Goal: Task Accomplishment & Management: Manage account settings

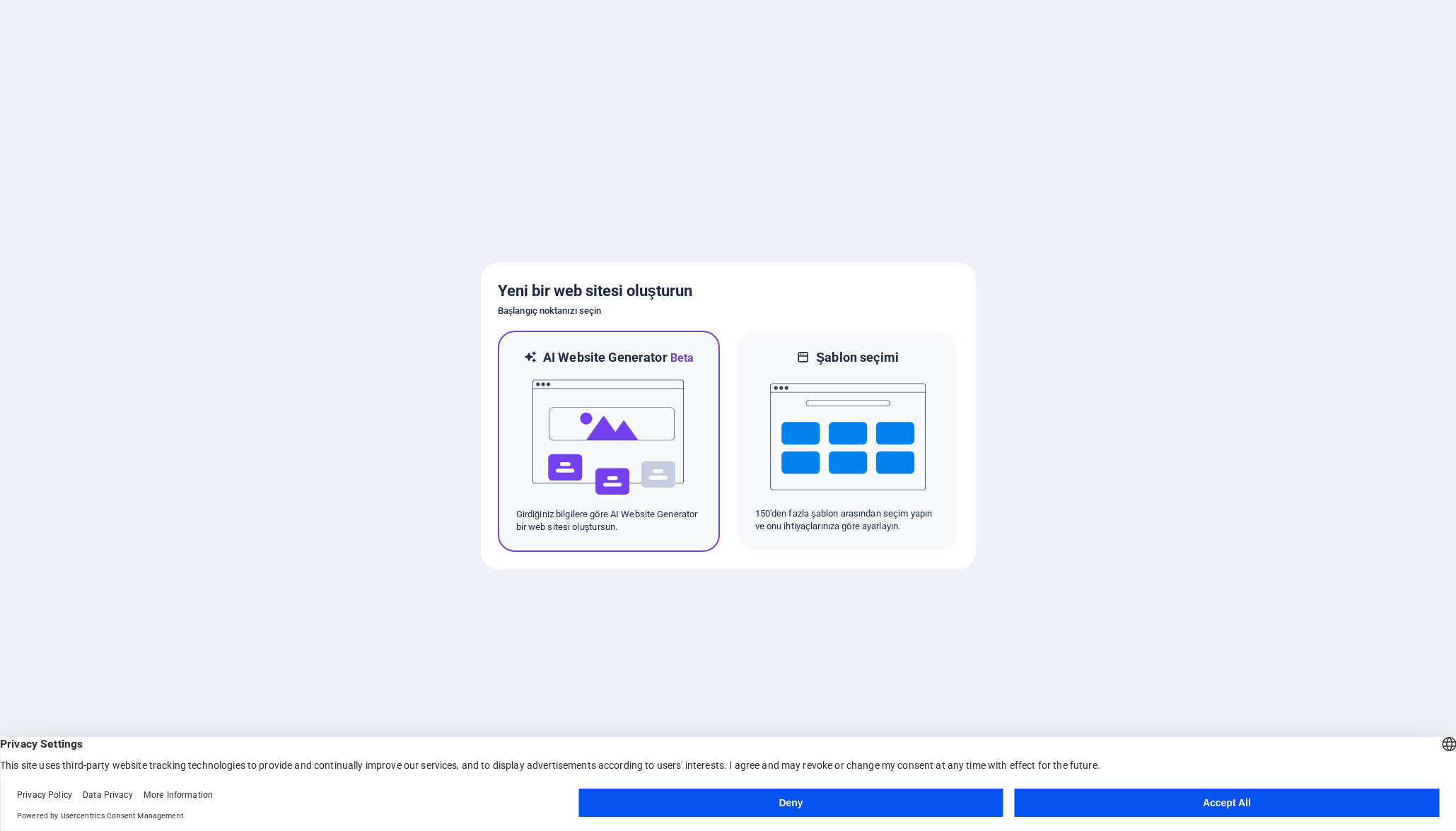
click at [696, 532] on p "Girdiğiniz bilgilere göre AI Website Generator bir web sitesi oluştursun." at bounding box center [608, 521] width 185 height 26
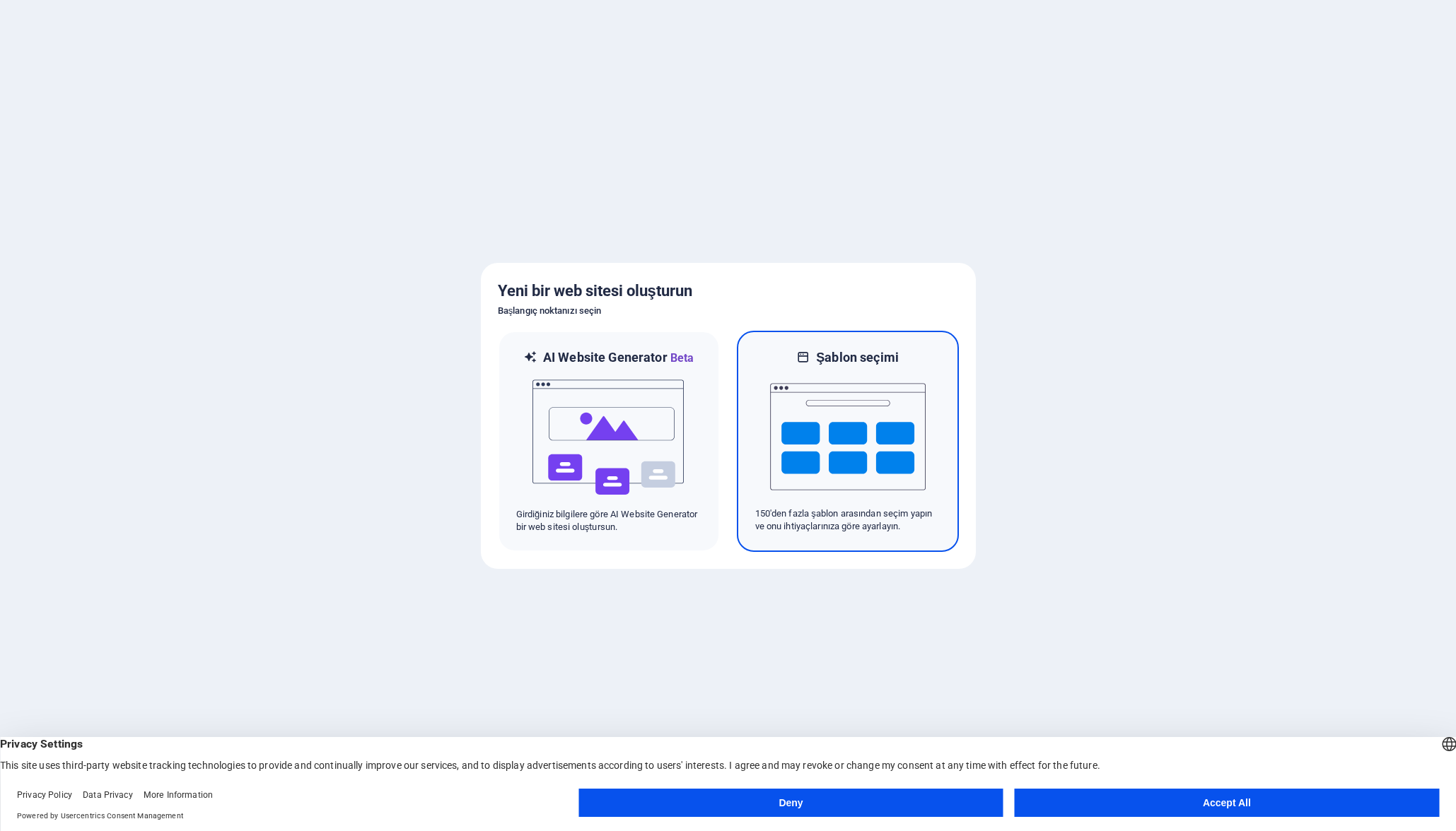
click at [891, 465] on img at bounding box center [848, 437] width 156 height 141
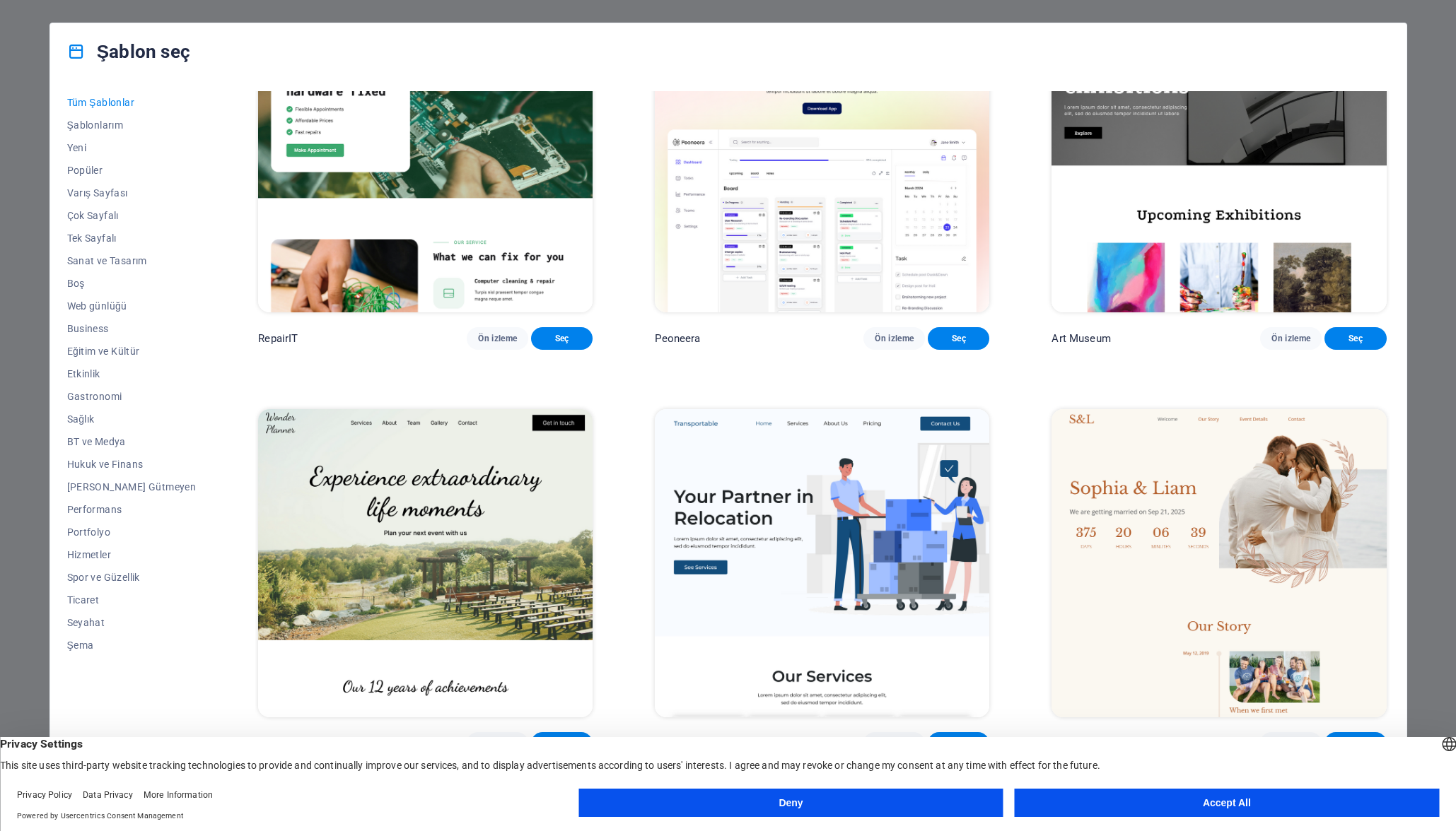
scroll to position [636, 0]
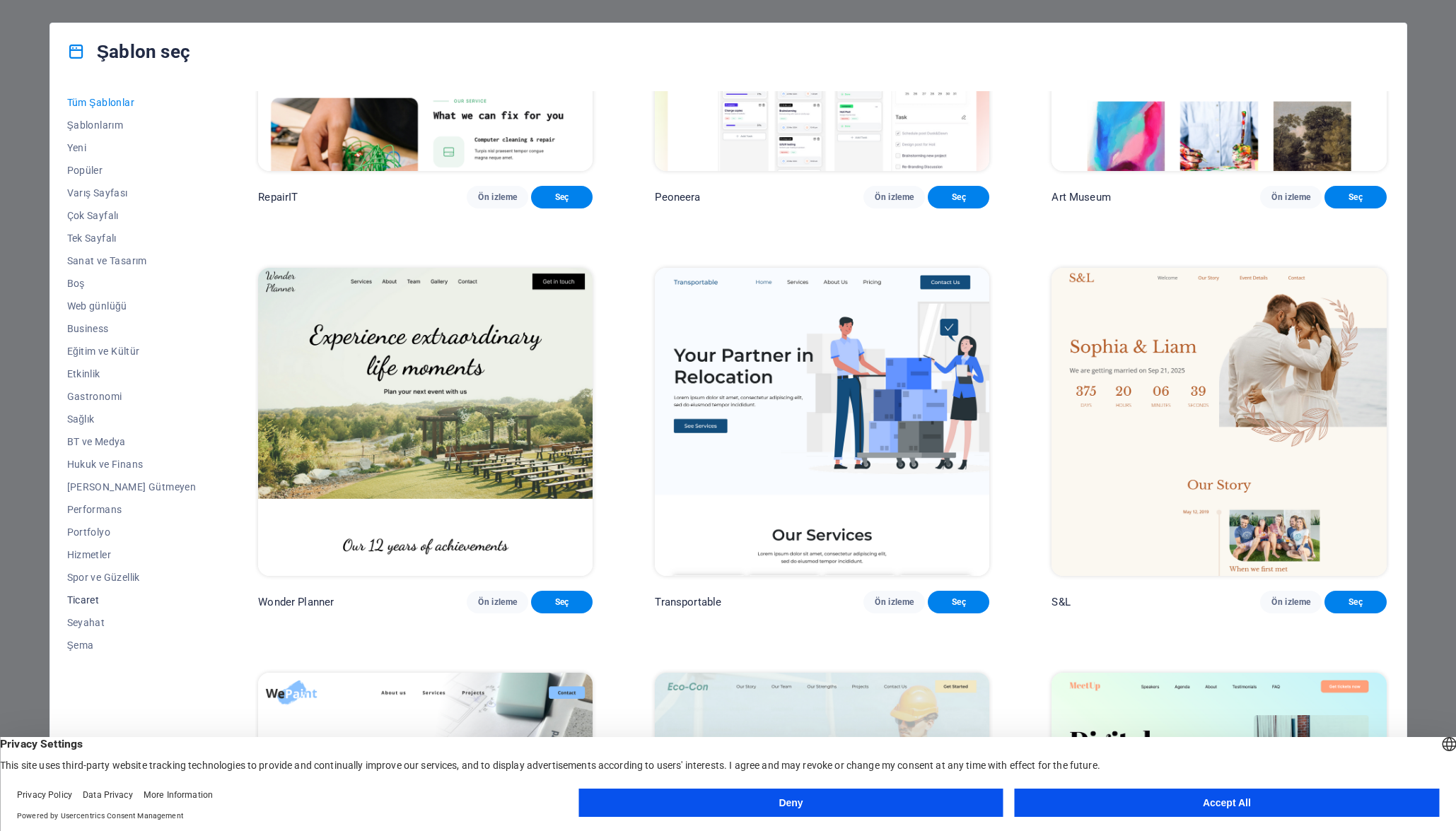
click at [83, 599] on span "Ticaret" at bounding box center [132, 600] width 129 height 11
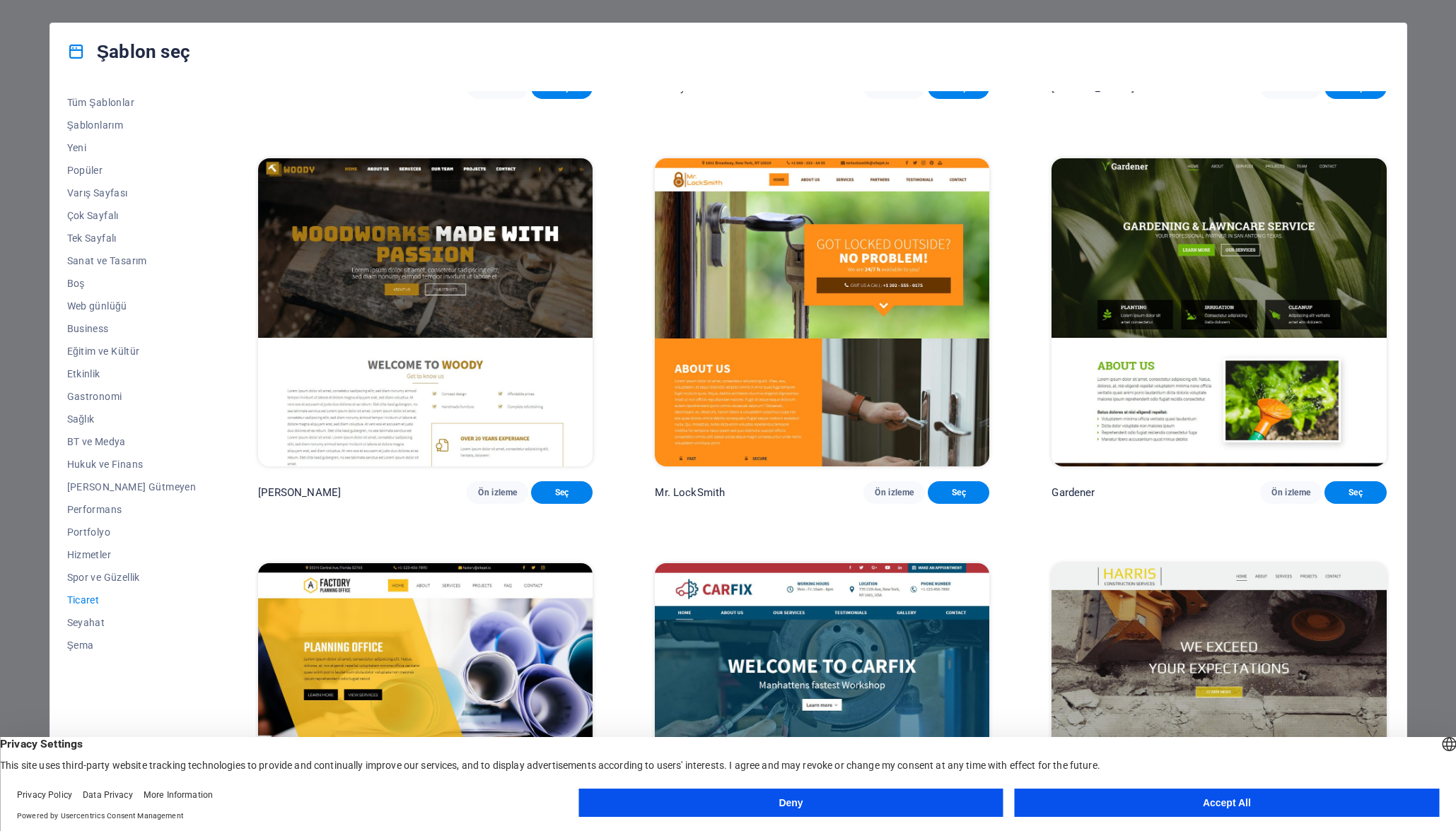
scroll to position [482, 0]
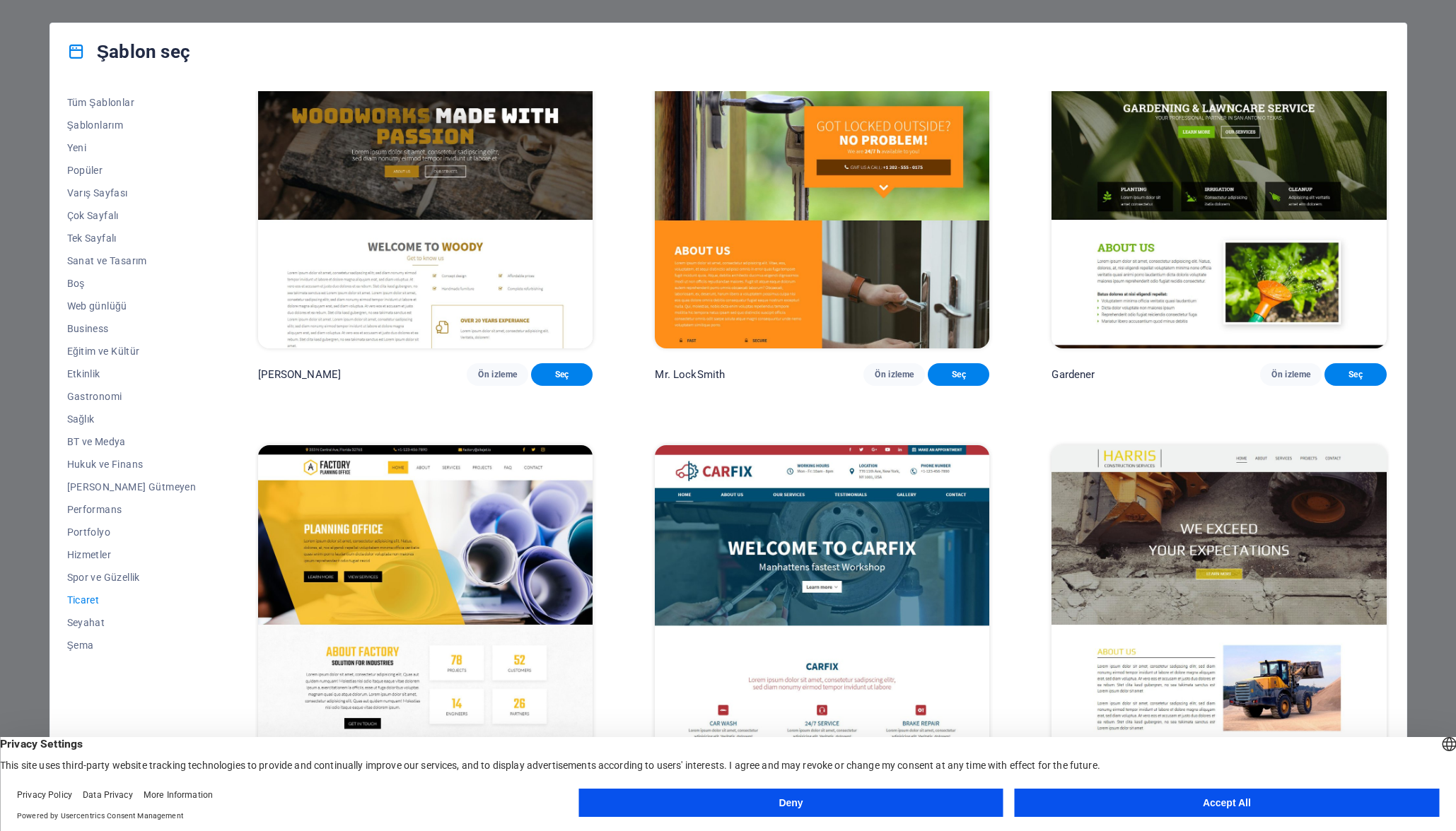
click at [918, 792] on button "Deny" at bounding box center [791, 803] width 425 height 29
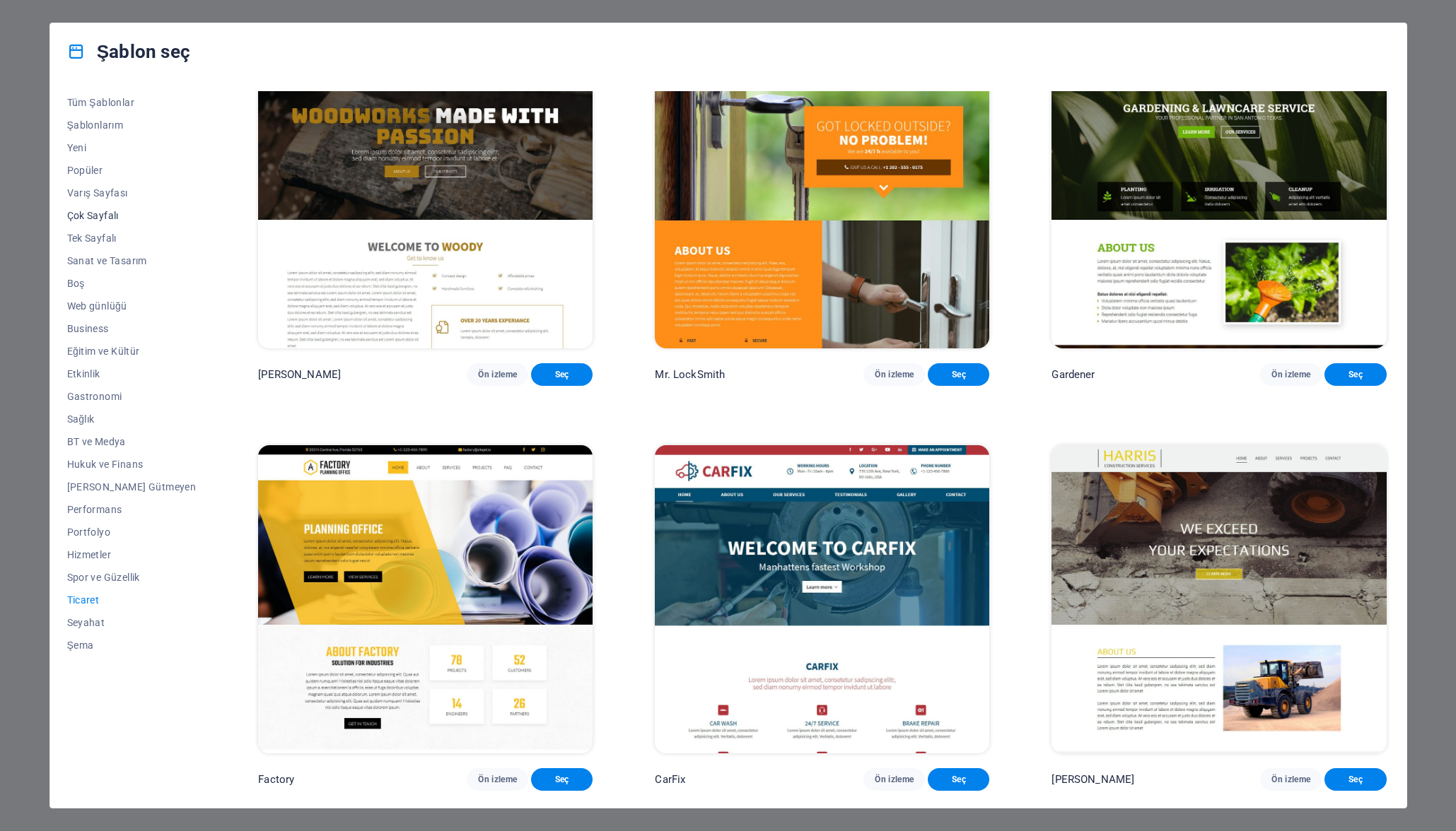
click at [84, 210] on span "Çok Sayfalı" at bounding box center [132, 216] width 129 height 11
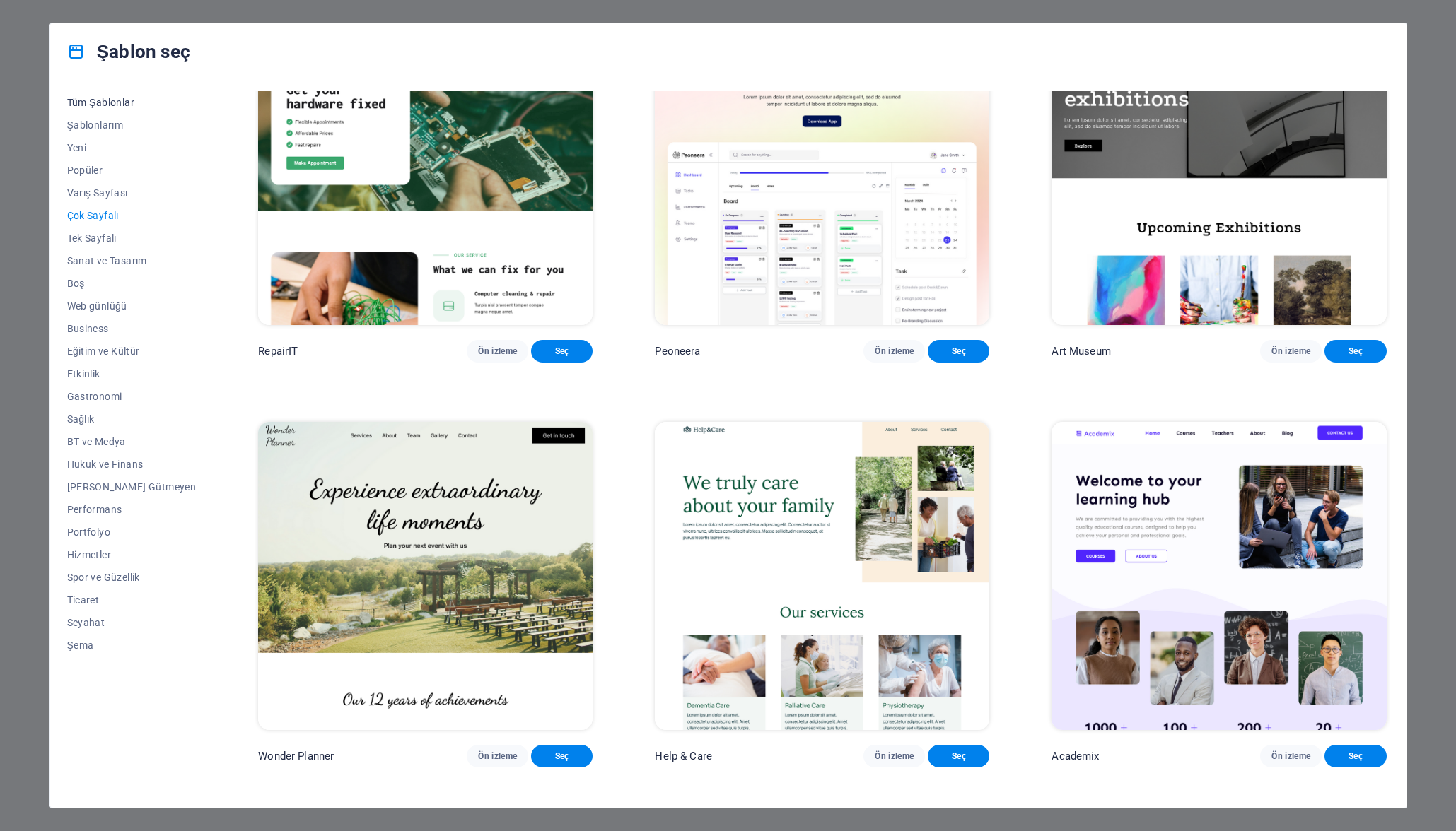
click at [102, 101] on span "Tüm Şablonlar" at bounding box center [132, 103] width 129 height 11
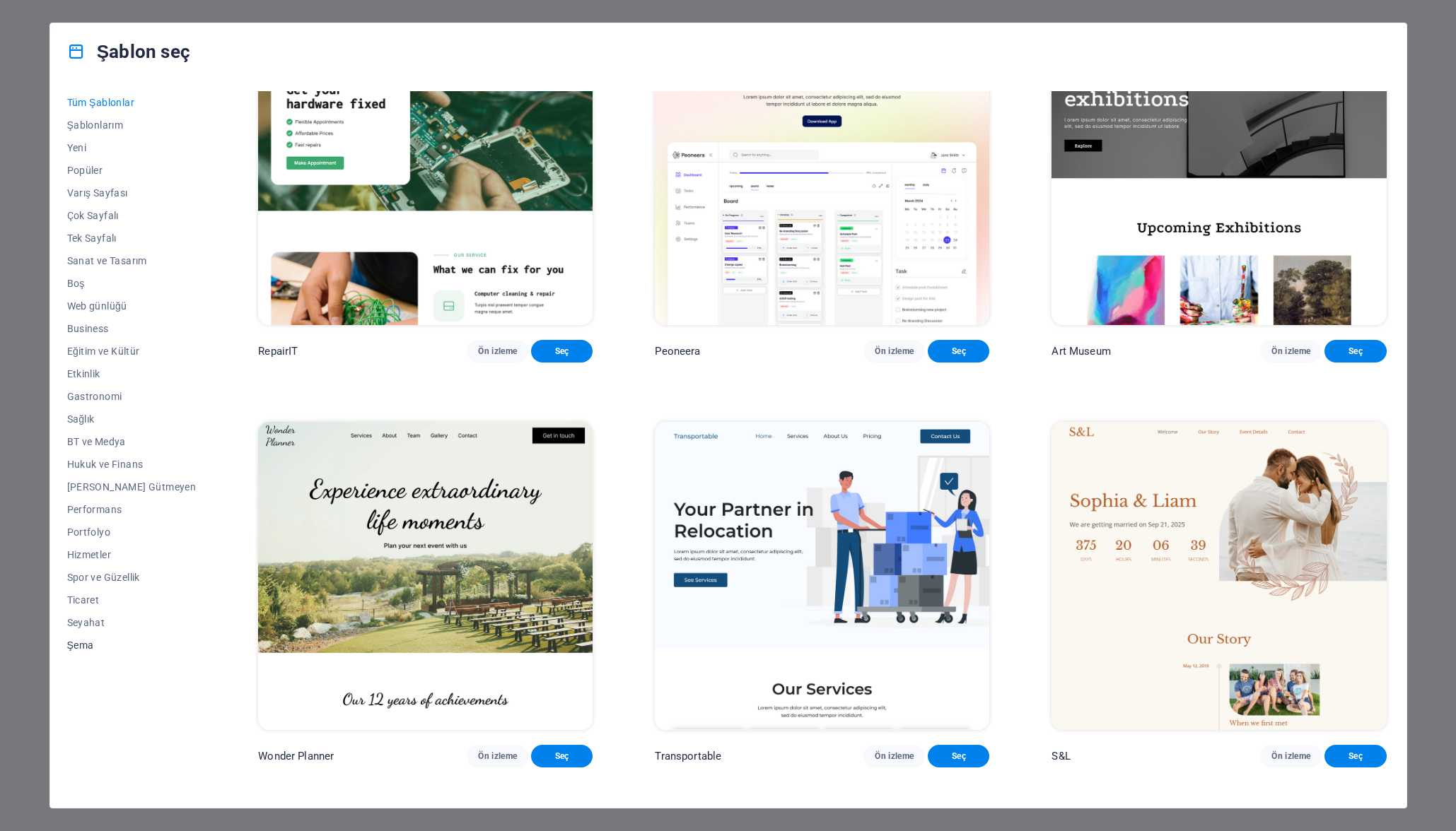
click at [82, 647] on span "Şema" at bounding box center [132, 645] width 129 height 11
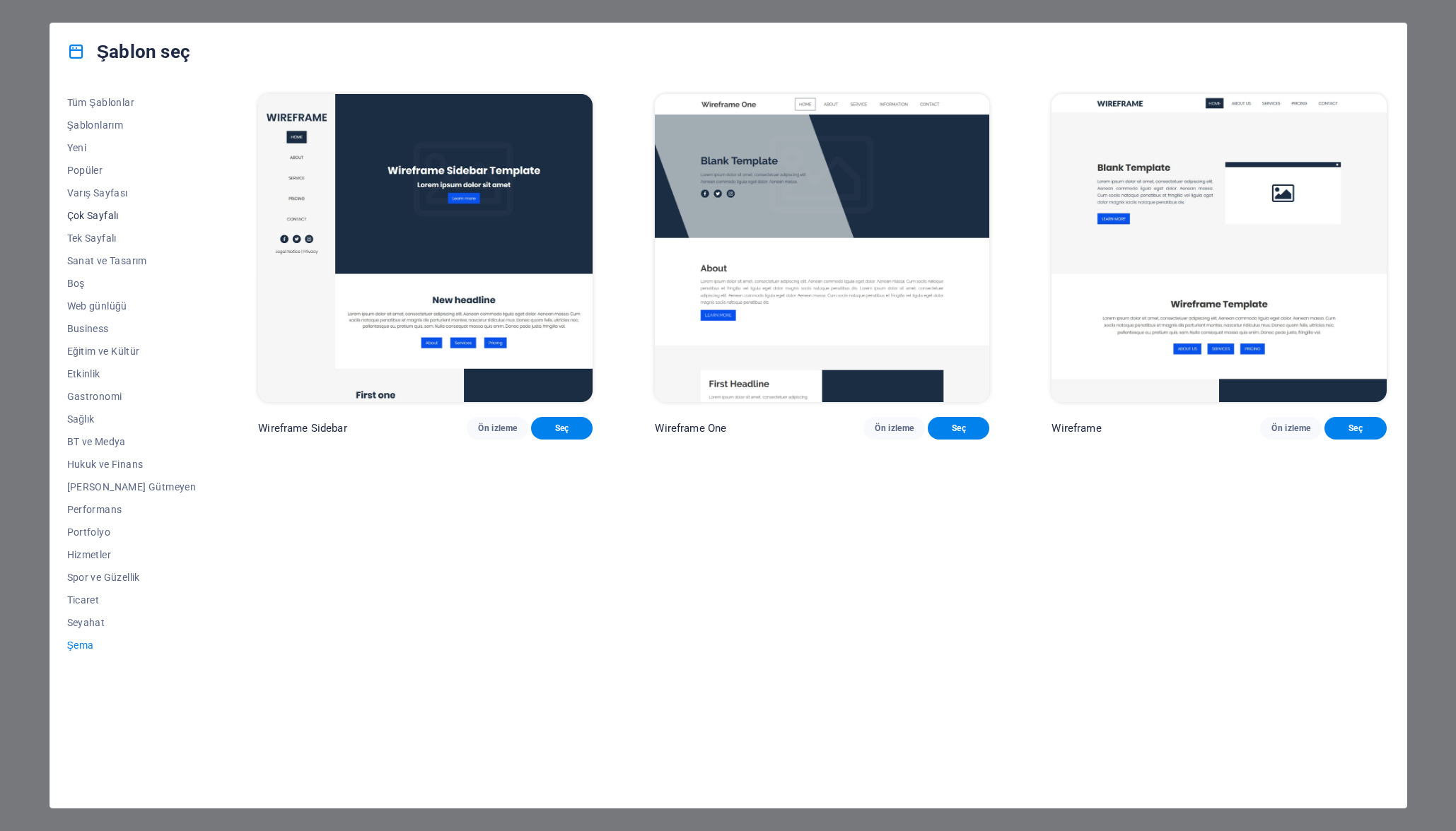
click at [100, 212] on span "Çok Sayfalı" at bounding box center [132, 216] width 129 height 11
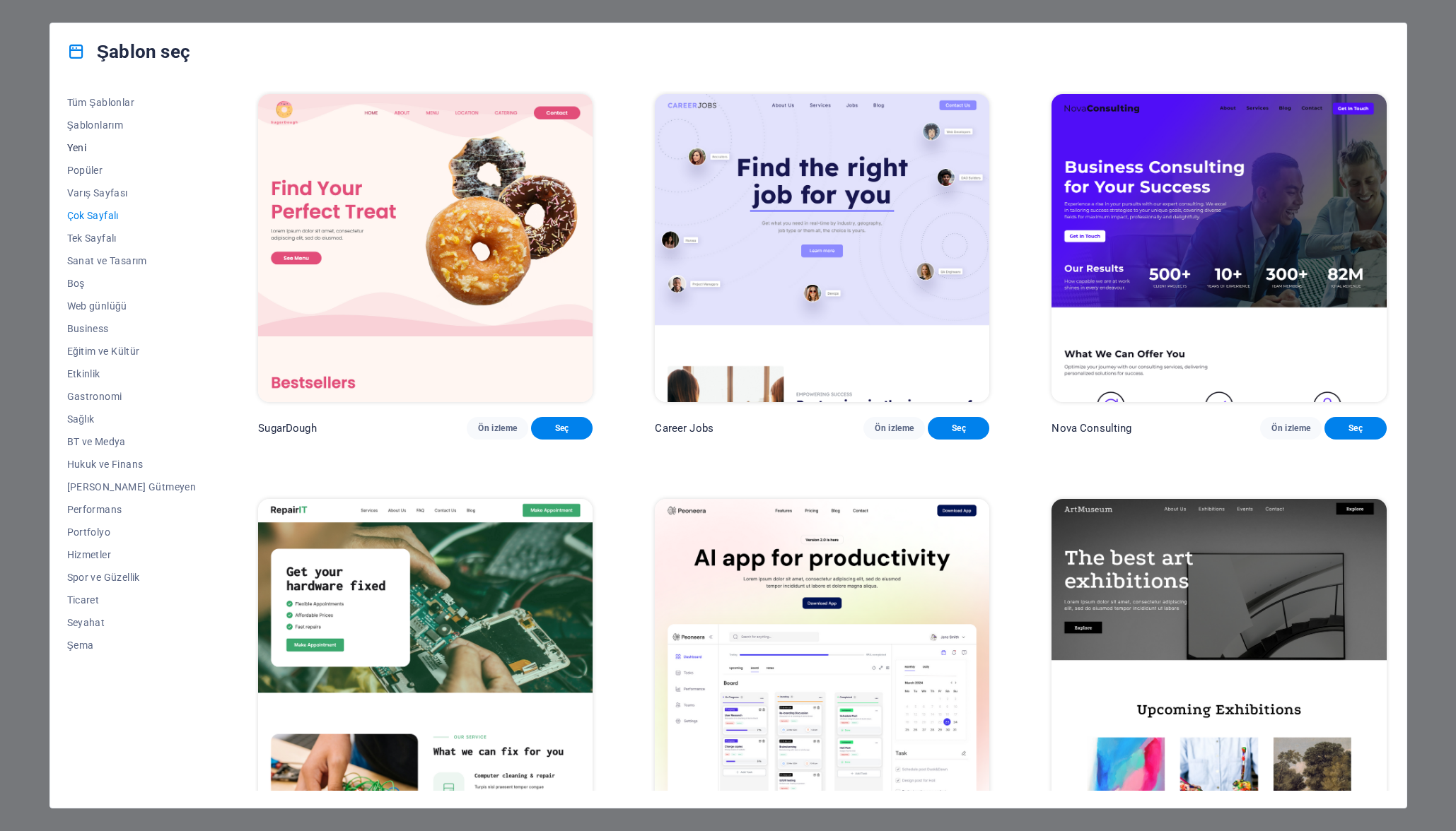
click at [86, 146] on span "Yeni" at bounding box center [132, 148] width 129 height 11
click at [104, 124] on span "Şablonlarım" at bounding box center [132, 125] width 129 height 11
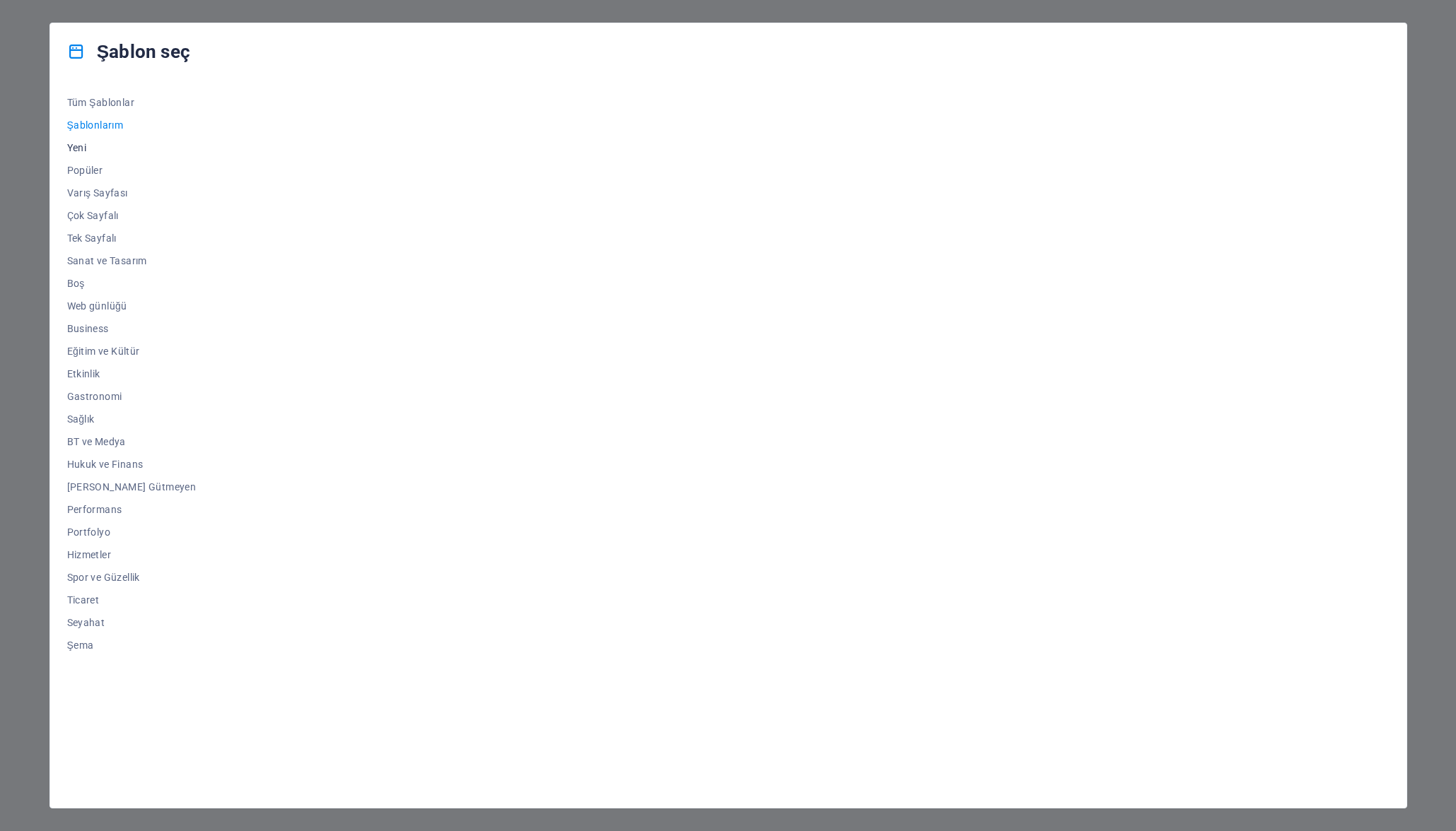
click at [79, 145] on span "Yeni" at bounding box center [132, 148] width 129 height 11
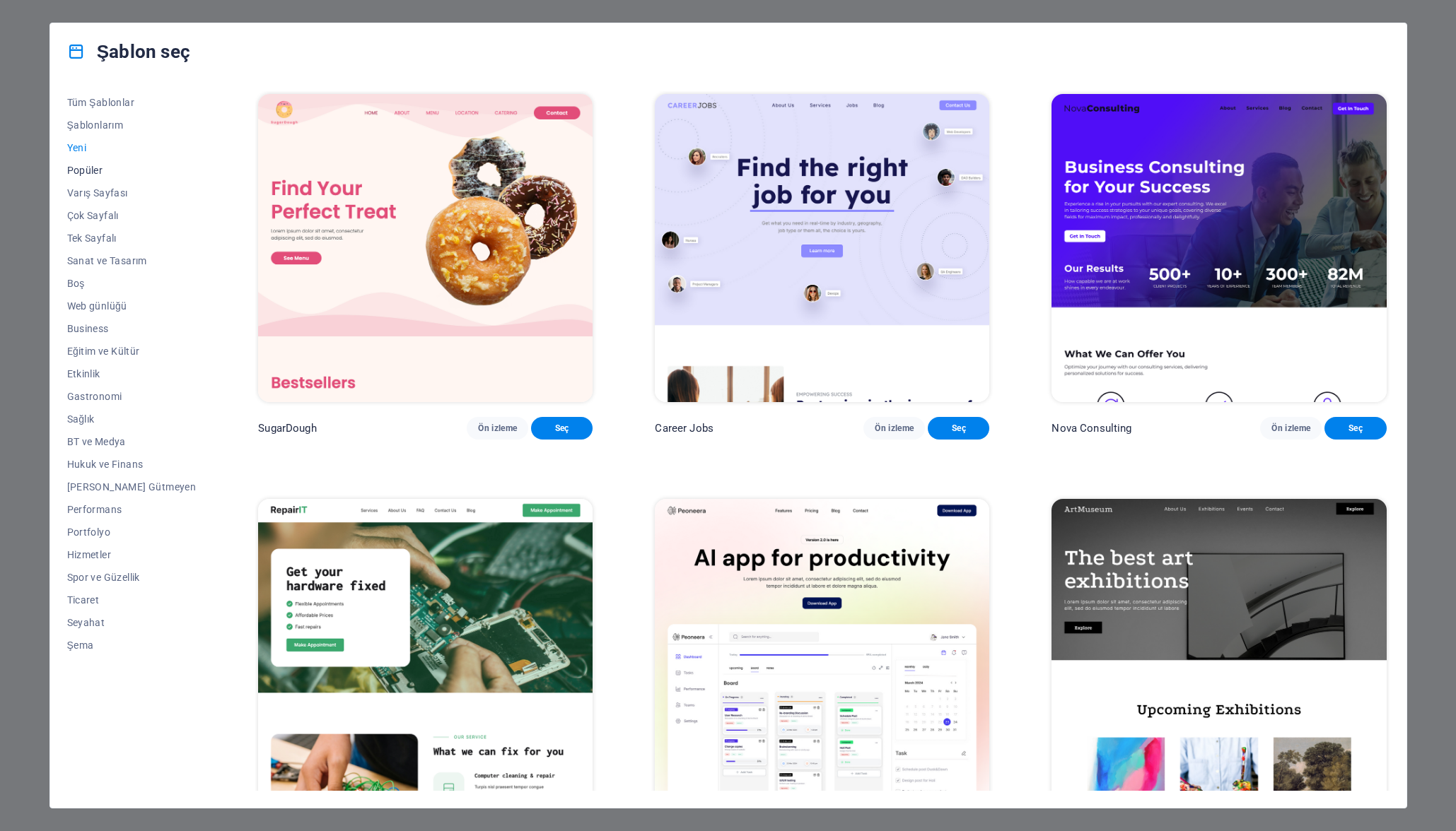
click at [85, 169] on span "Popüler" at bounding box center [132, 170] width 129 height 11
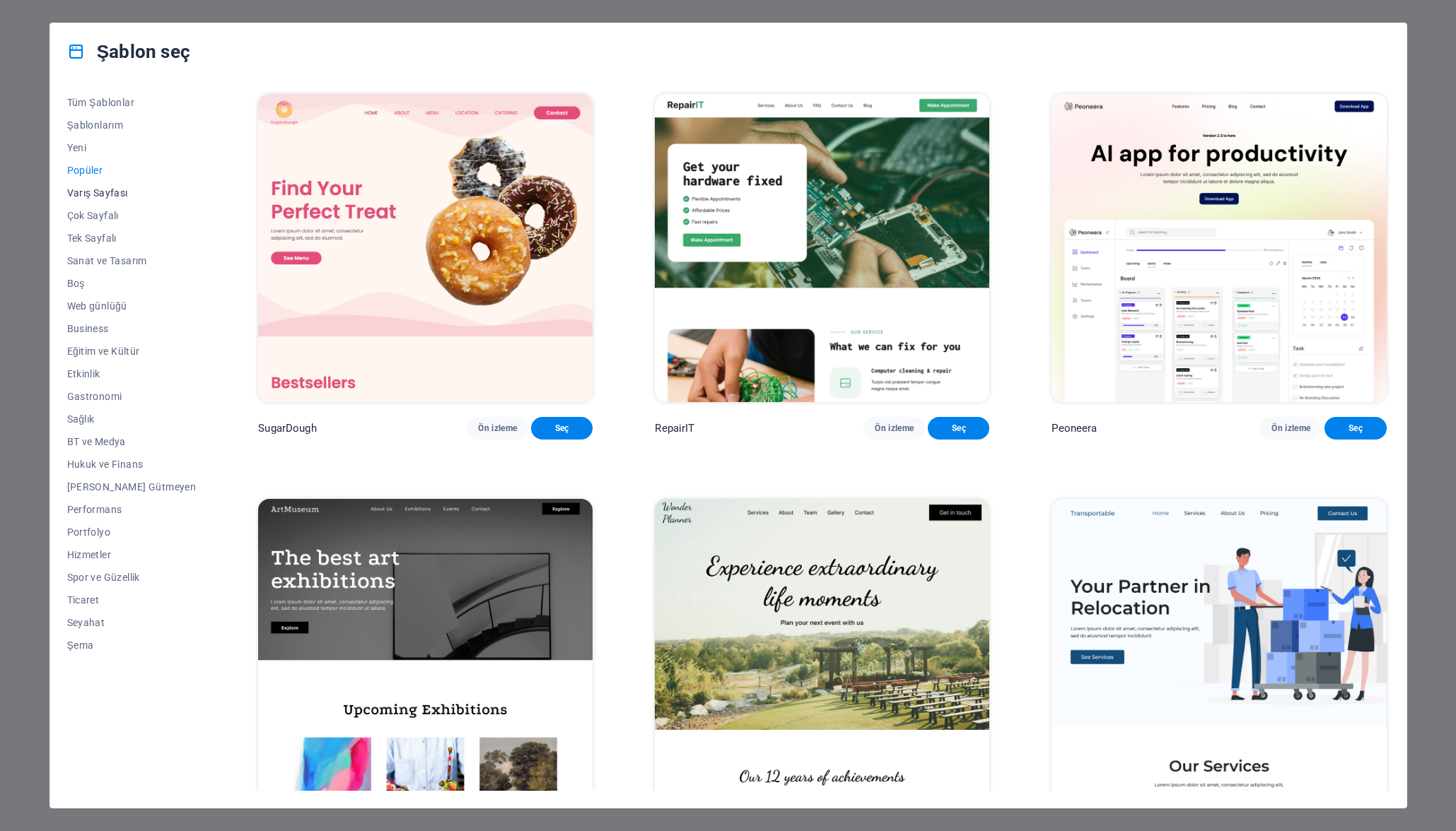
click at [89, 194] on span "Varış Sayfası" at bounding box center [132, 193] width 129 height 11
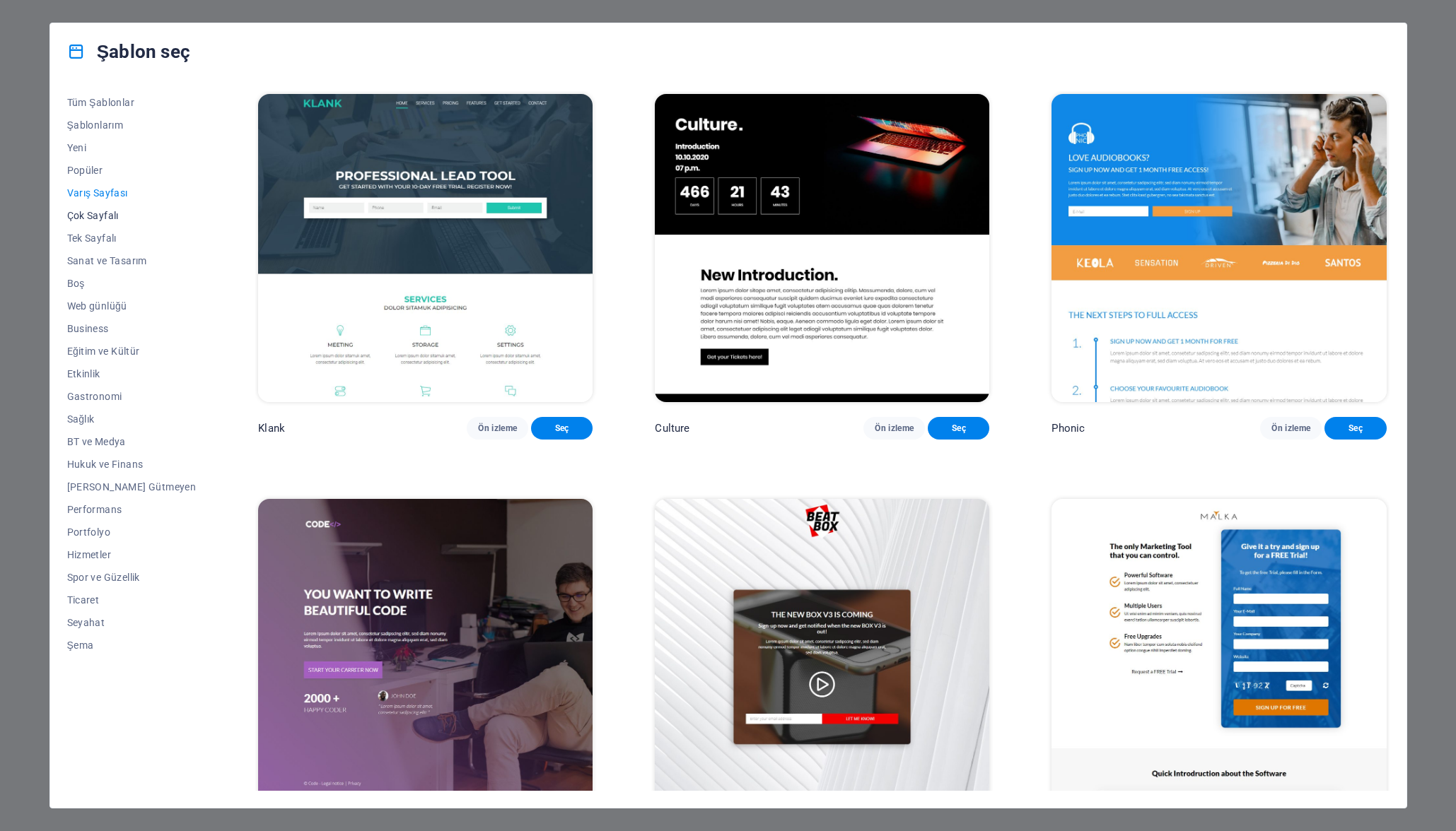
click at [93, 218] on span "Çok Sayfalı" at bounding box center [132, 216] width 129 height 11
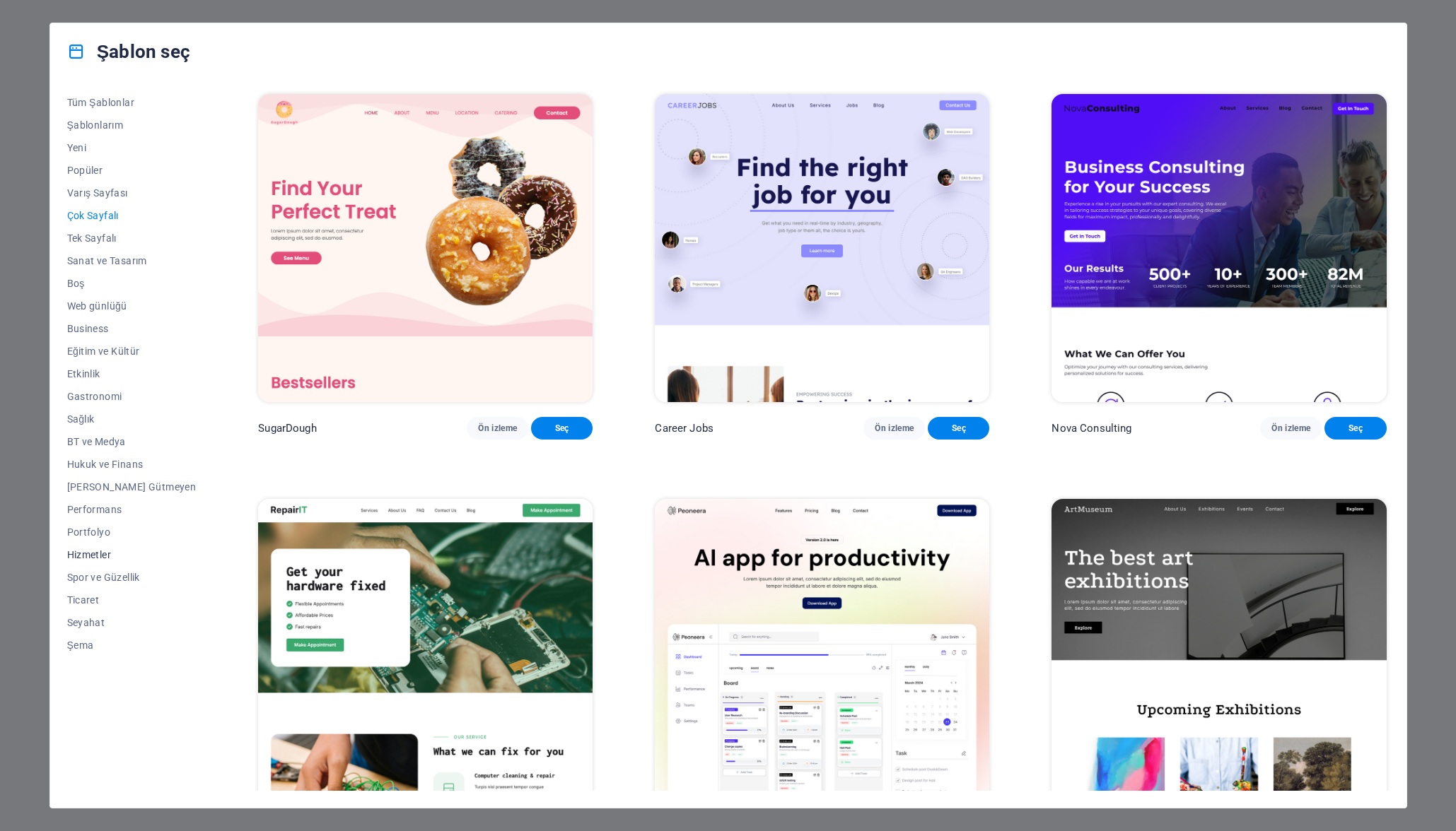
click at [86, 557] on span "Hizmetler" at bounding box center [132, 555] width 129 height 11
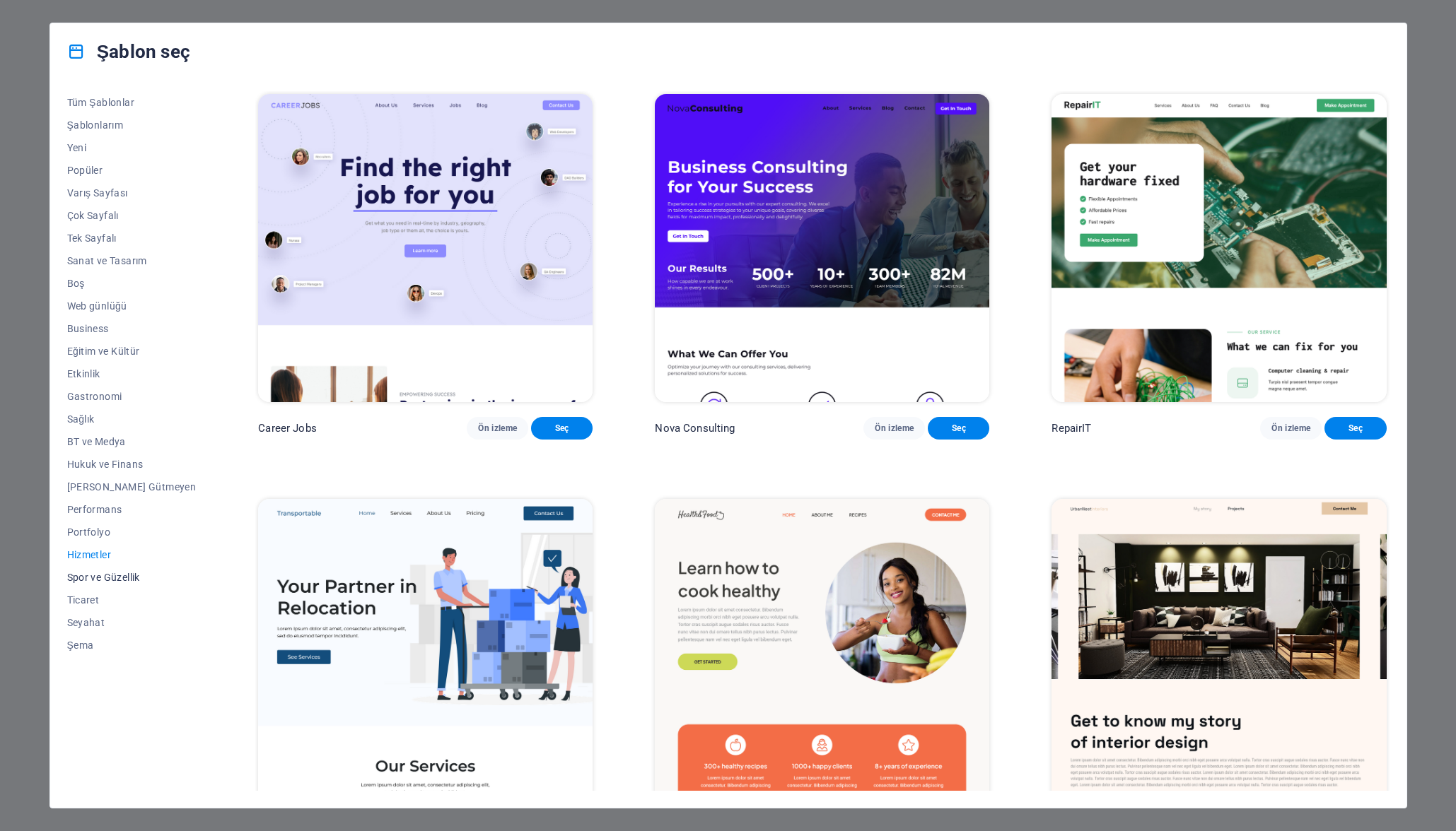
click at [93, 583] on button "Spor ve Güzellik" at bounding box center [132, 577] width 129 height 23
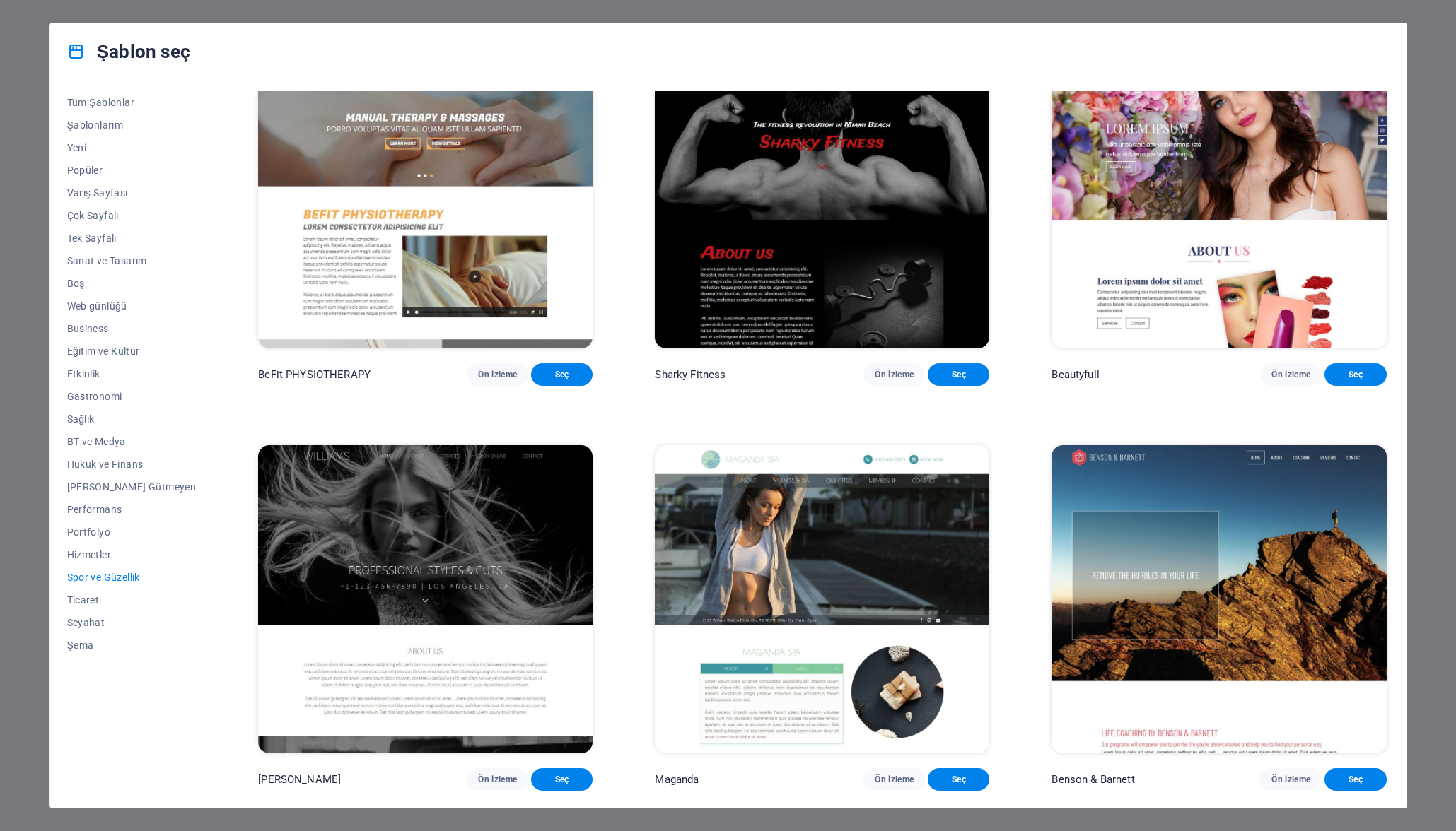
scroll to position [1025, 0]
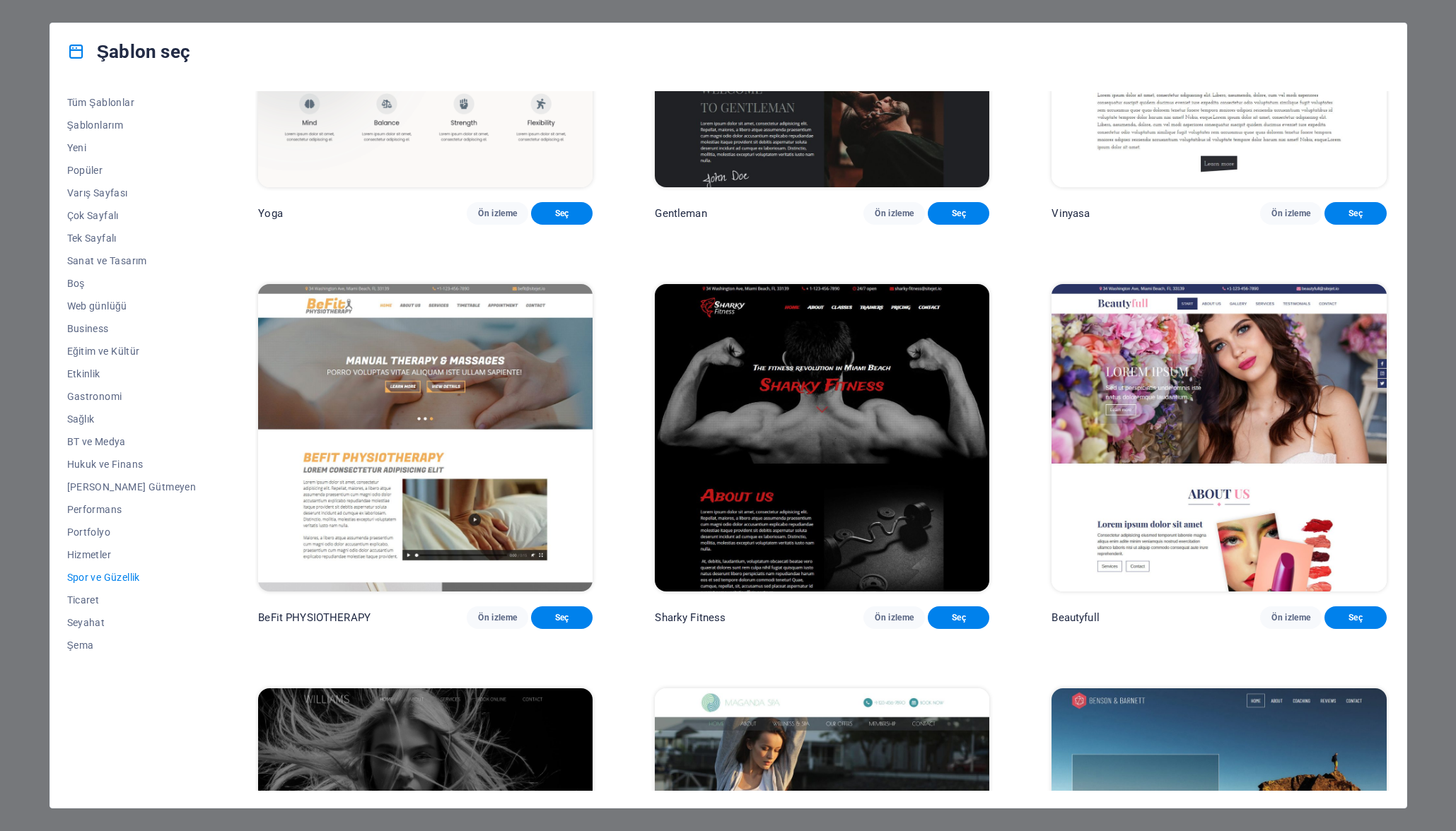
click at [36, 67] on div "Şablon seç Tüm Şablonlar Şablonlarım Yeni Popüler Varış Sayfası Çok Sayfalı Tek…" at bounding box center [728, 415] width 1456 height 831
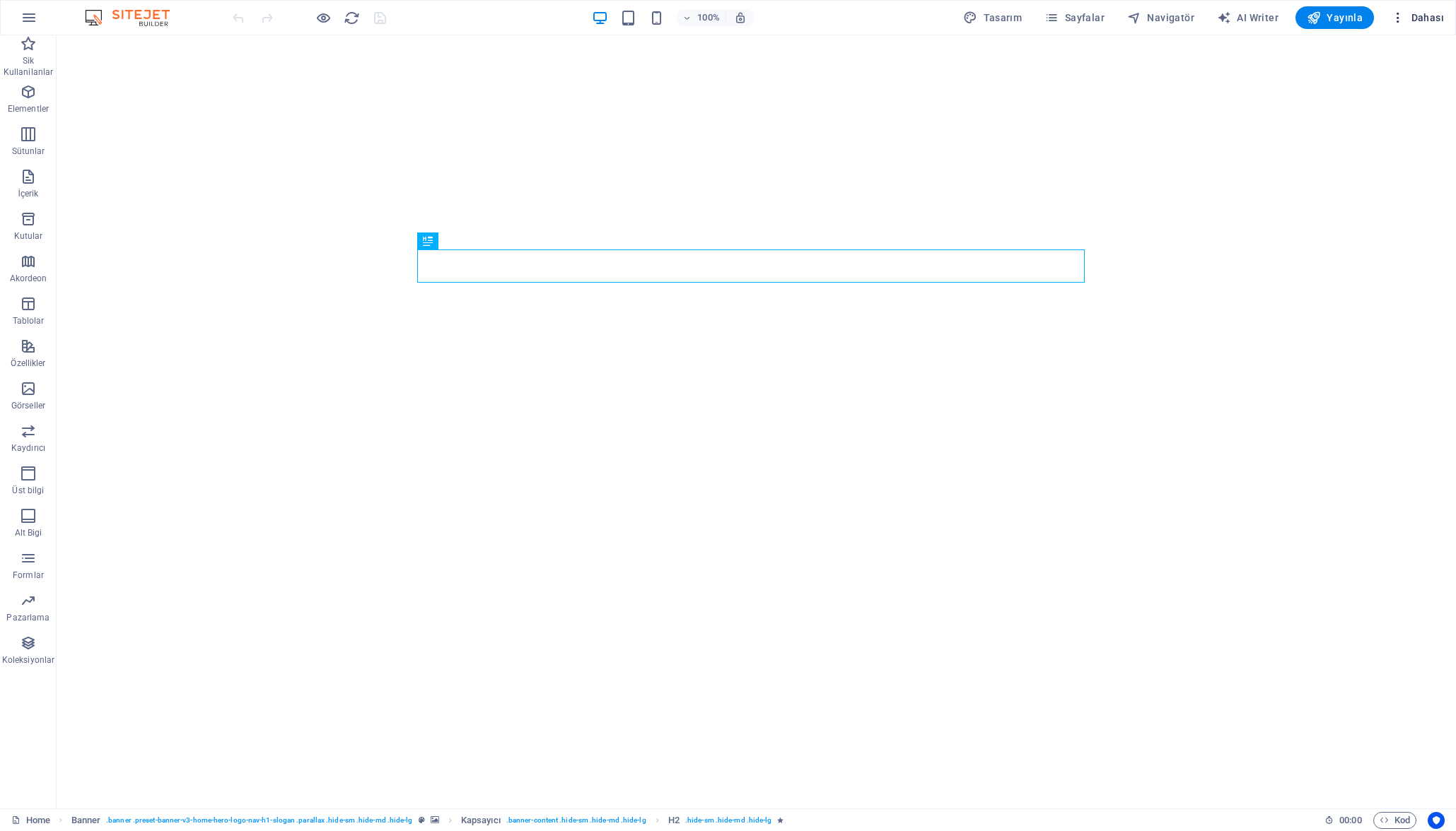
click at [1442, 16] on span "Dahası" at bounding box center [1417, 18] width 53 height 14
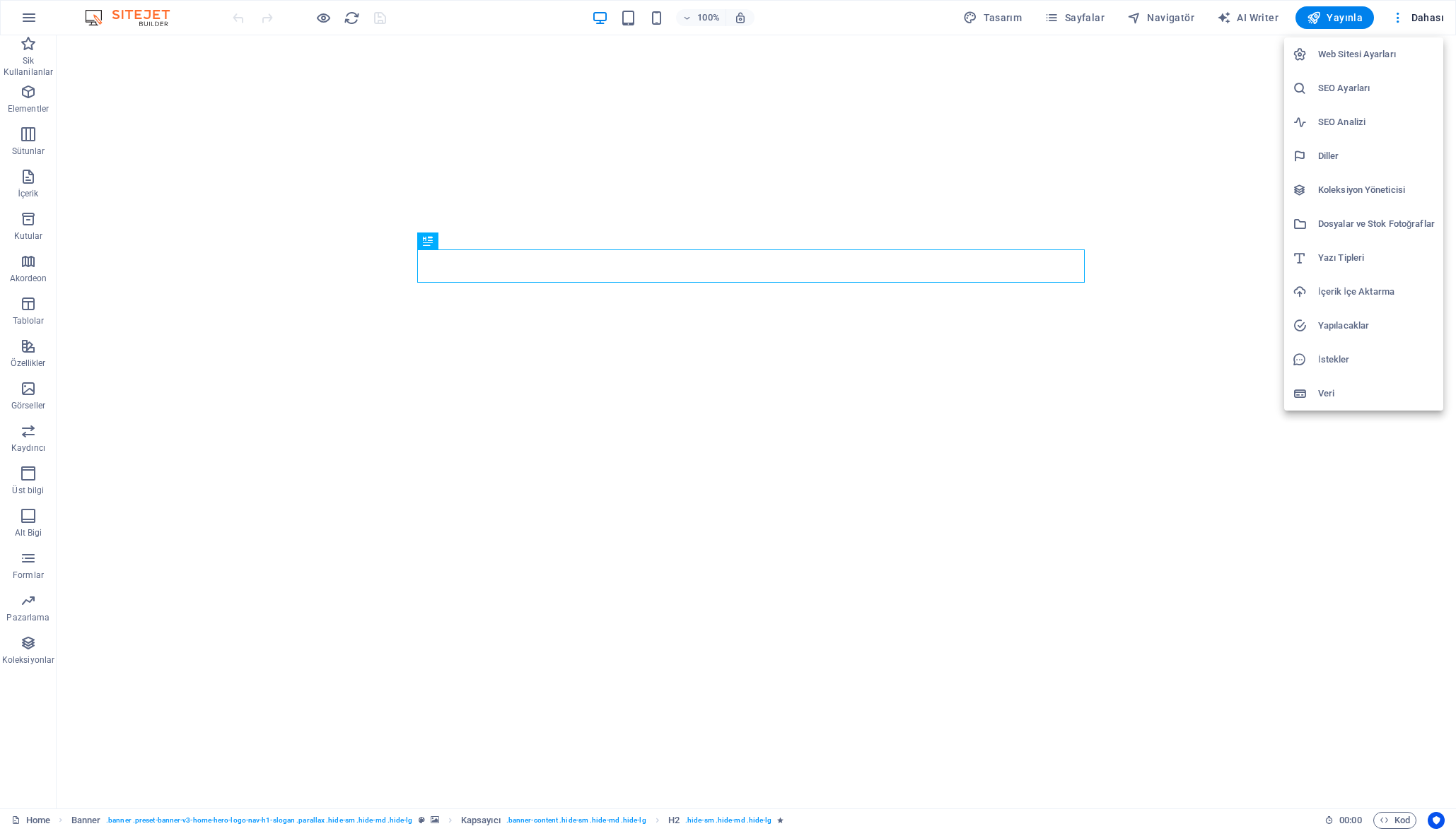
click at [1304, 56] on icon at bounding box center [1299, 54] width 14 height 14
